Goal: Check status: Check status

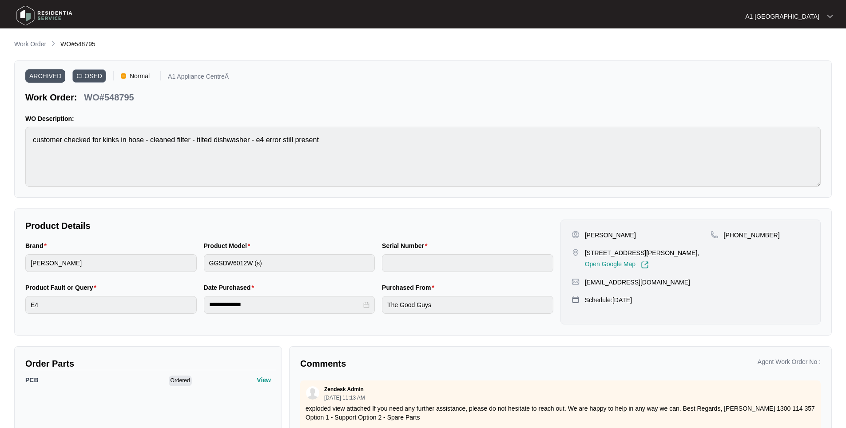
click at [28, 37] on main "**********" at bounding box center [423, 247] width 846 height 494
click at [22, 42] on p "Work Order" at bounding box center [30, 44] width 32 height 9
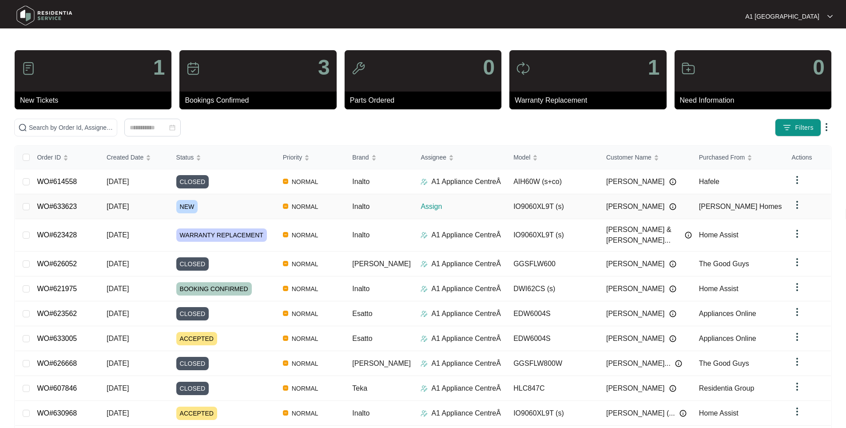
click at [169, 204] on td "[DATE]" at bounding box center [134, 206] width 70 height 25
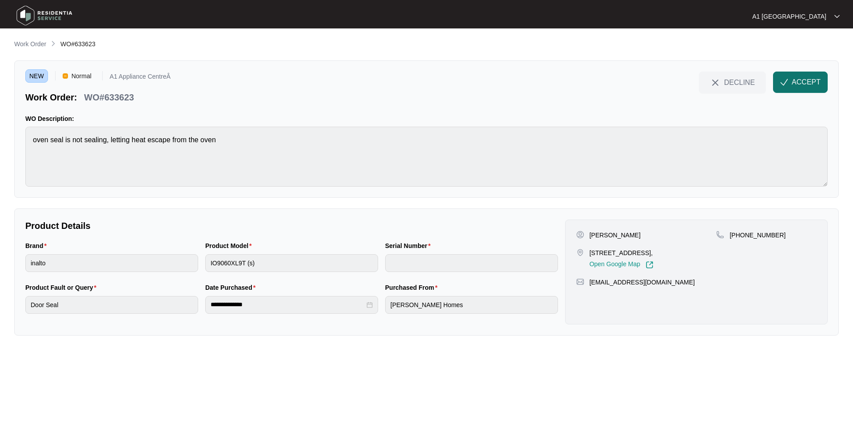
click at [785, 84] on img "button" at bounding box center [784, 82] width 8 height 8
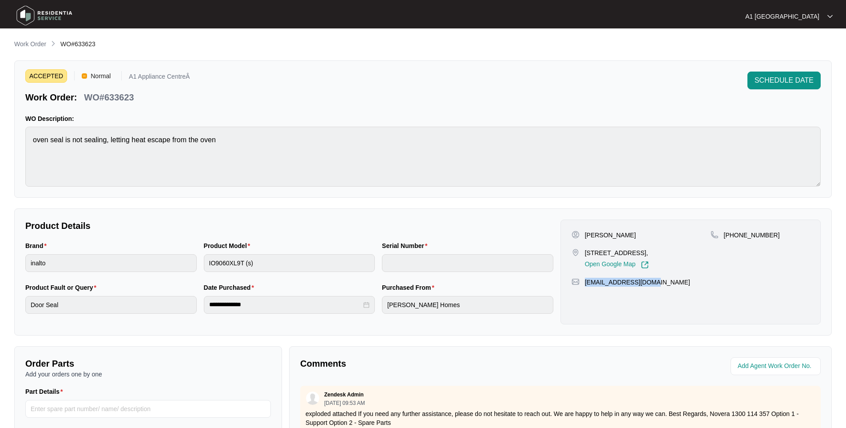
drag, startPoint x: 630, startPoint y: 284, endPoint x: 584, endPoint y: 287, distance: 46.3
click at [584, 287] on div "[PERSON_NAME] [STREET_ADDRESS], Open Google Map [PHONE_NUMBER] [EMAIL_ADDRESS][…" at bounding box center [690, 271] width 260 height 105
copy p "[EMAIL_ADDRESS][DOMAIN_NAME]"
drag, startPoint x: 106, startPoint y: 94, endPoint x: 148, endPoint y: 95, distance: 42.2
click at [148, 95] on div "Work Order: WO#633623" at bounding box center [107, 96] width 164 height 16
